Goal: Task Accomplishment & Management: Manage account settings

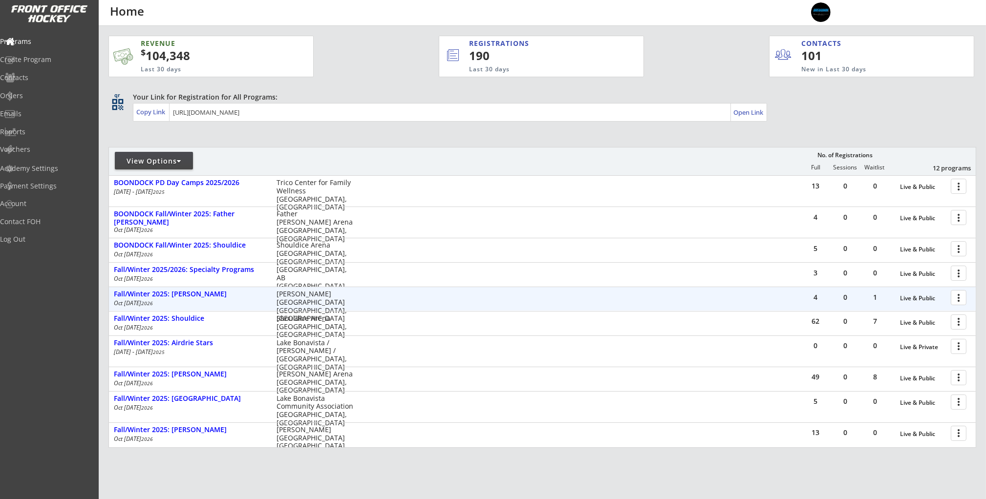
click at [963, 300] on div at bounding box center [960, 297] width 17 height 17
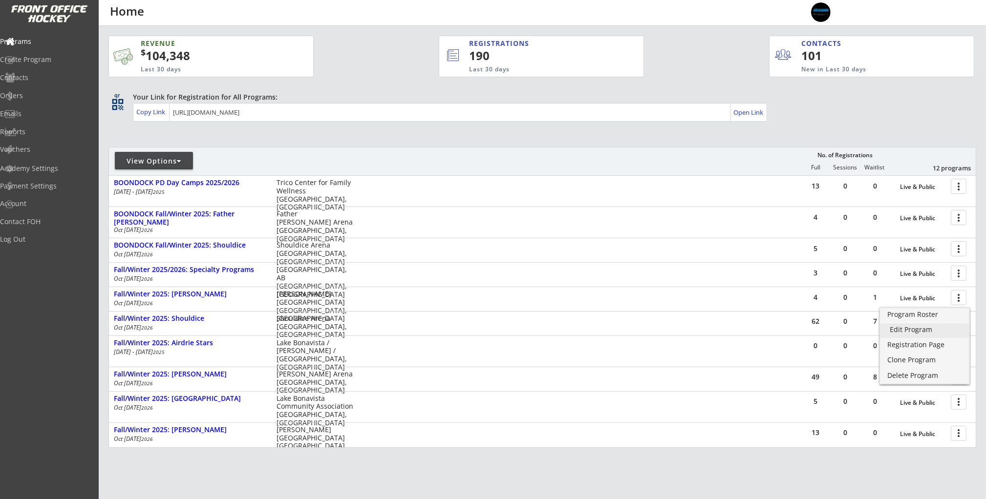
click at [921, 331] on div "Edit Program" at bounding box center [925, 329] width 70 height 7
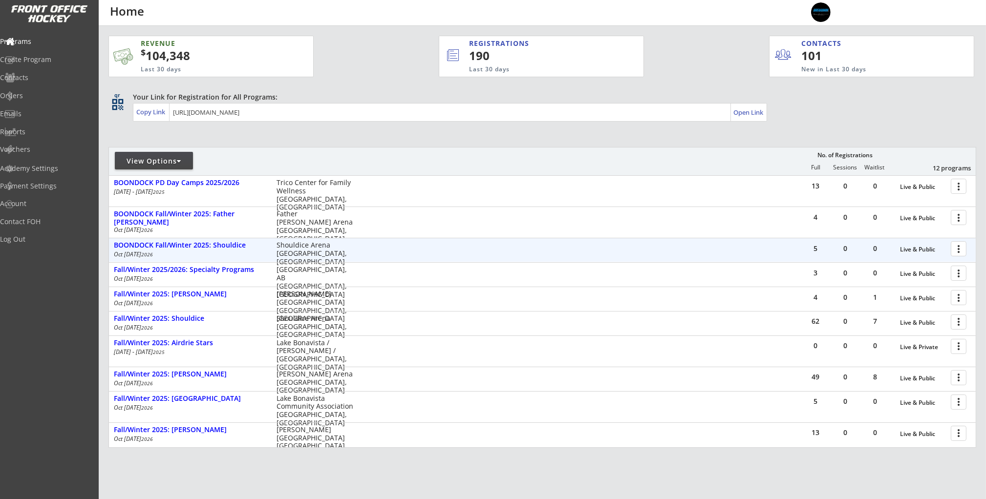
click at [962, 253] on div at bounding box center [960, 248] width 17 height 17
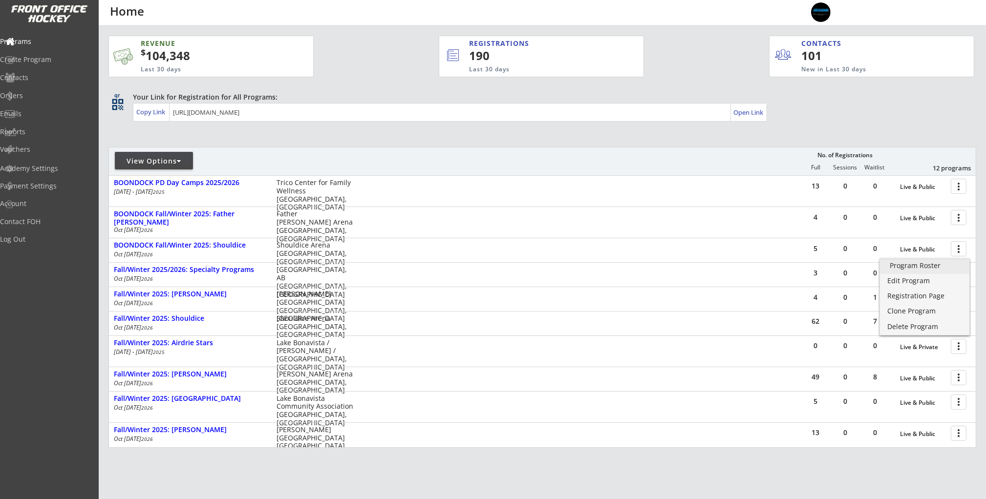
click at [935, 269] on div "Program Roster" at bounding box center [925, 265] width 70 height 7
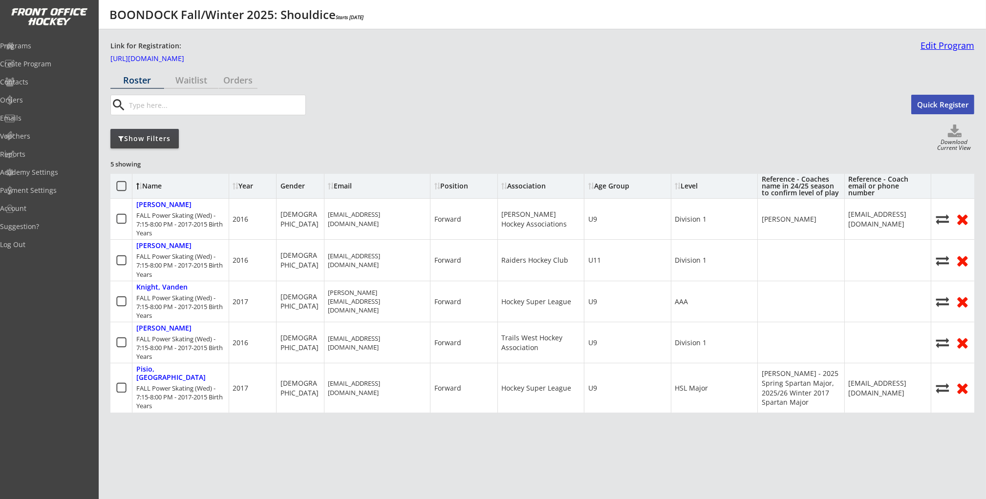
click at [945, 47] on link "Edit Program" at bounding box center [946, 49] width 58 height 17
